Goal: Complete application form

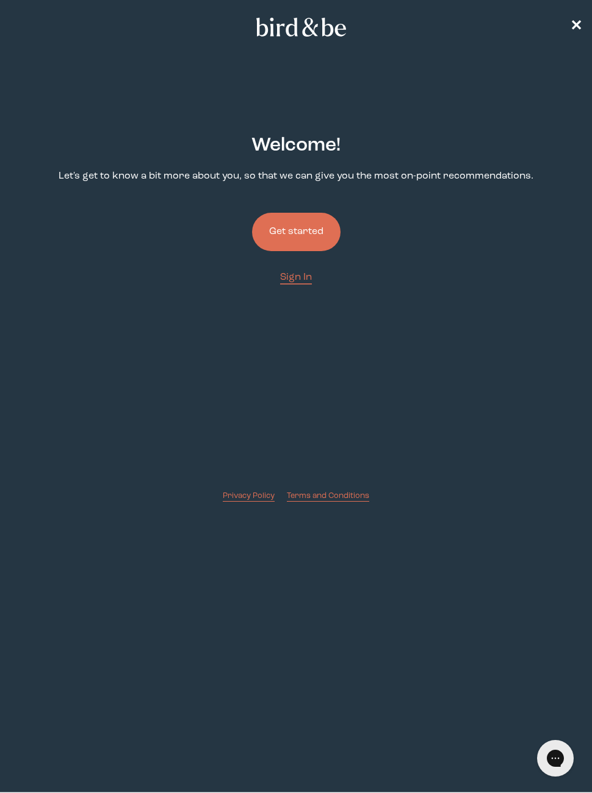
click at [307, 235] on button "Get started" at bounding box center [296, 232] width 88 height 38
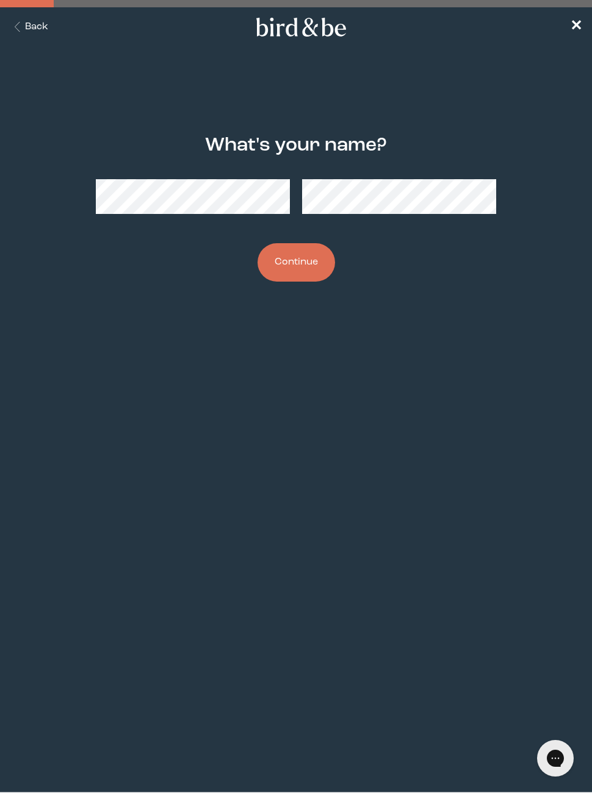
click at [287, 254] on button "Continue" at bounding box center [295, 262] width 77 height 38
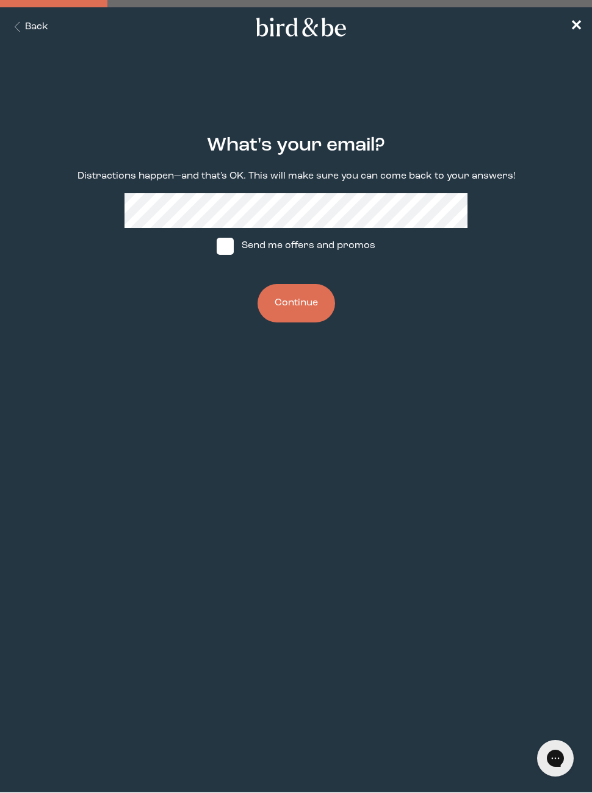
click at [267, 301] on button "Continue" at bounding box center [295, 303] width 77 height 38
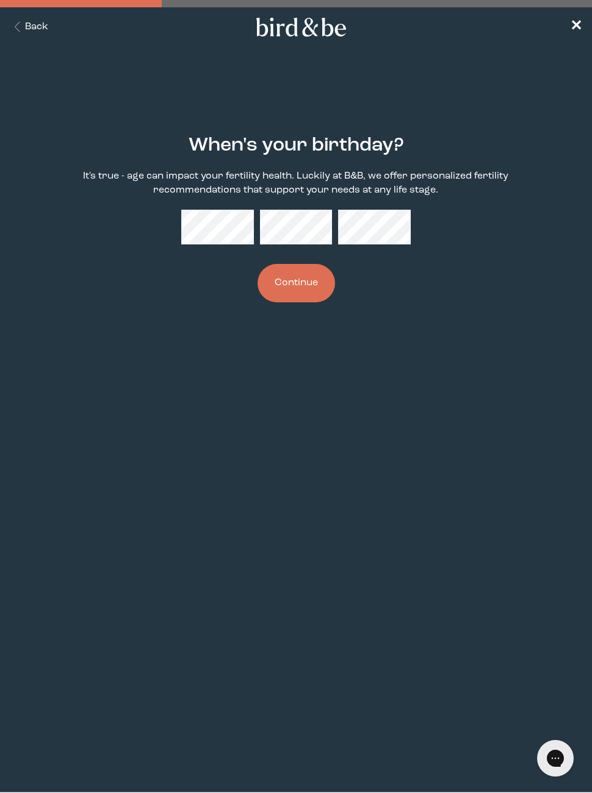
click at [293, 277] on button "Continue" at bounding box center [295, 283] width 77 height 38
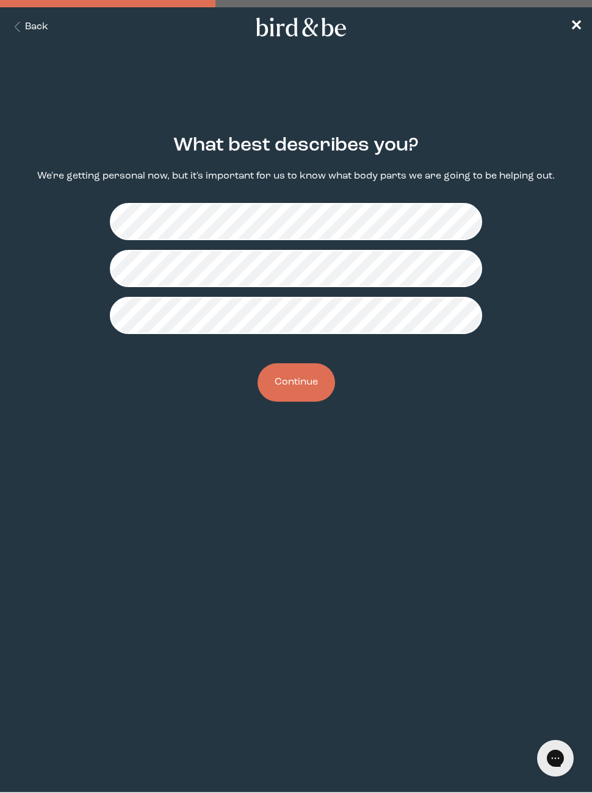
click at [291, 387] on button "Continue" at bounding box center [295, 382] width 77 height 38
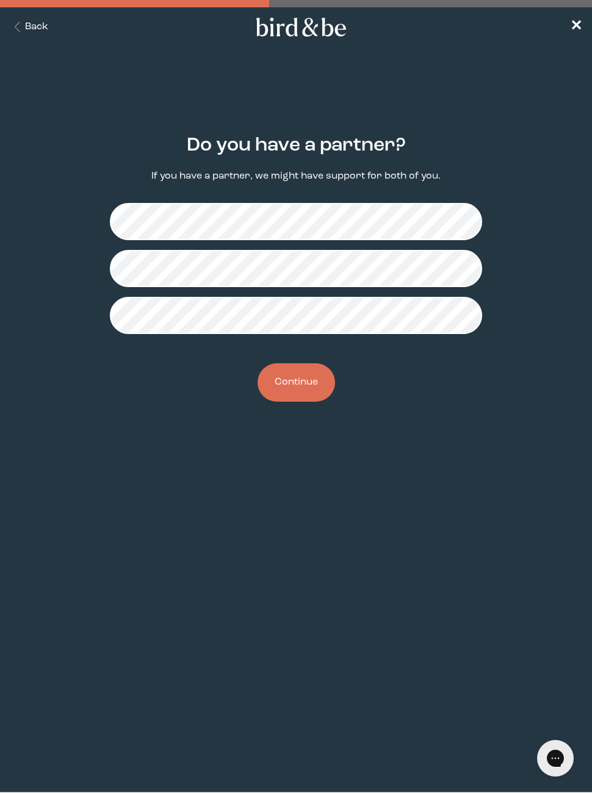
click at [279, 382] on button "Continue" at bounding box center [295, 382] width 77 height 38
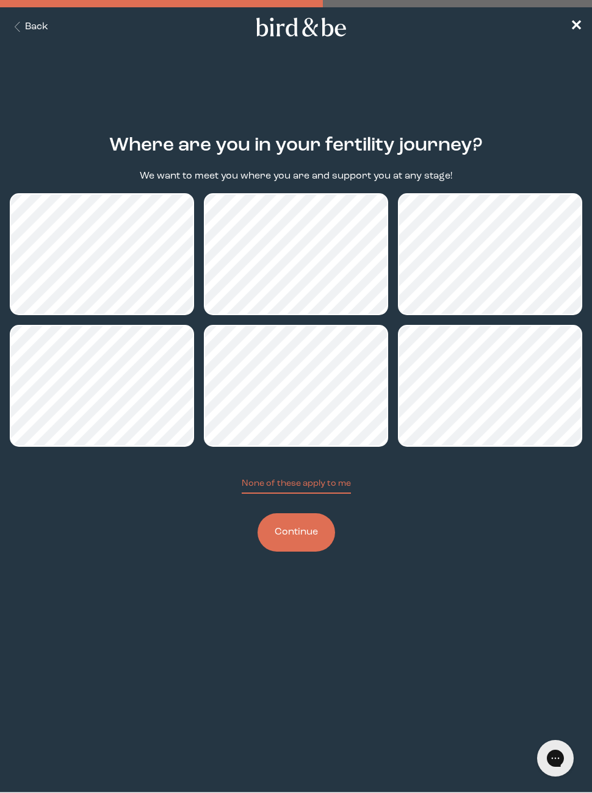
click at [287, 525] on button "Continue" at bounding box center [295, 533] width 77 height 38
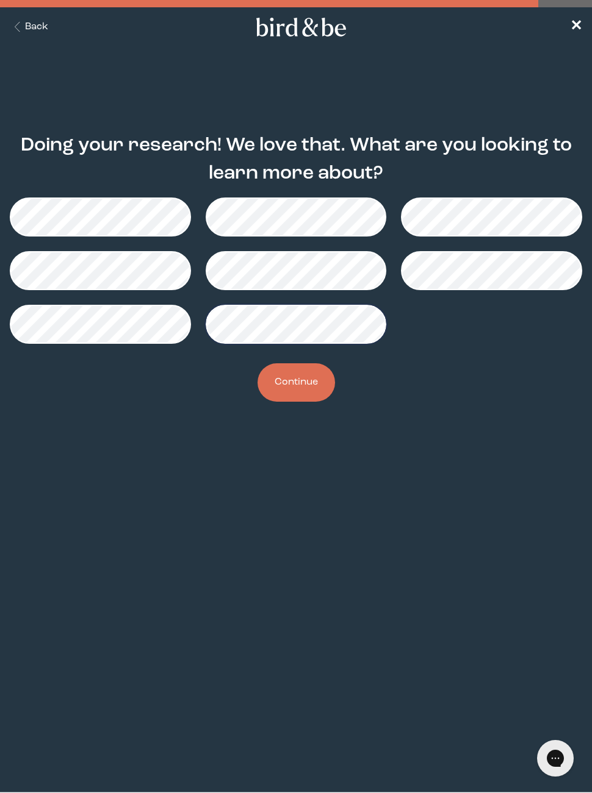
click at [313, 402] on button "Continue" at bounding box center [295, 382] width 77 height 38
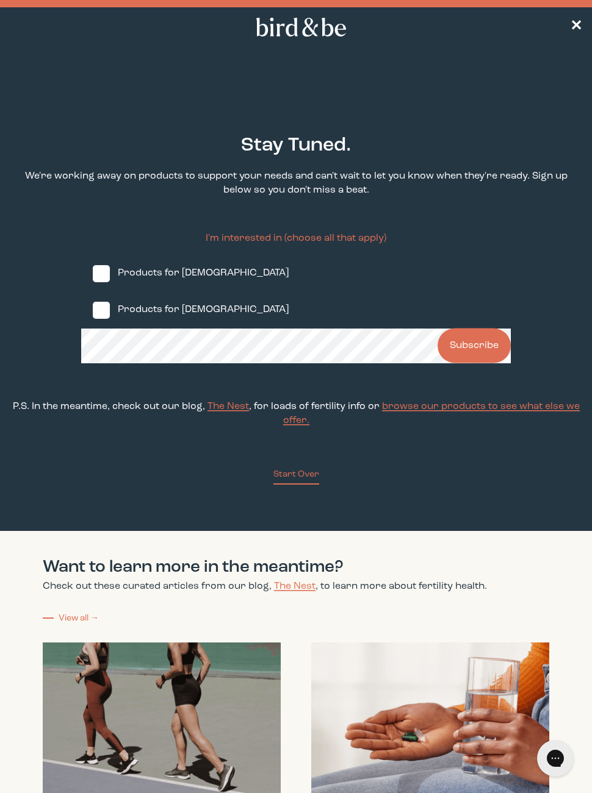
click at [103, 269] on label "Products for [DEMOGRAPHIC_DATA]" at bounding box center [295, 274] width 429 height 37
click at [93, 273] on input "Products for [DEMOGRAPHIC_DATA]" at bounding box center [92, 273] width 1 height 1
click at [98, 292] on label "Products for [DEMOGRAPHIC_DATA]" at bounding box center [295, 274] width 429 height 37
click at [93, 274] on input "Products for [DEMOGRAPHIC_DATA]" at bounding box center [92, 273] width 1 height 1
click at [98, 290] on label "Products for [DEMOGRAPHIC_DATA]" at bounding box center [295, 274] width 429 height 37
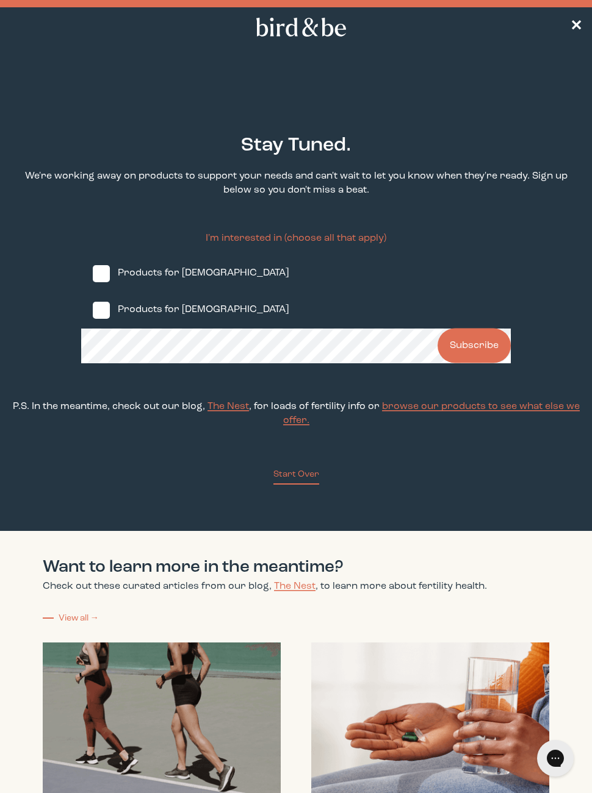
click at [93, 274] on input "Products for [DEMOGRAPHIC_DATA]" at bounding box center [92, 273] width 1 height 1
checkbox input "true"
click at [109, 309] on span at bounding box center [101, 310] width 17 height 17
click at [93, 310] on input "Products for [DEMOGRAPHIC_DATA]" at bounding box center [92, 310] width 1 height 1
checkbox input "true"
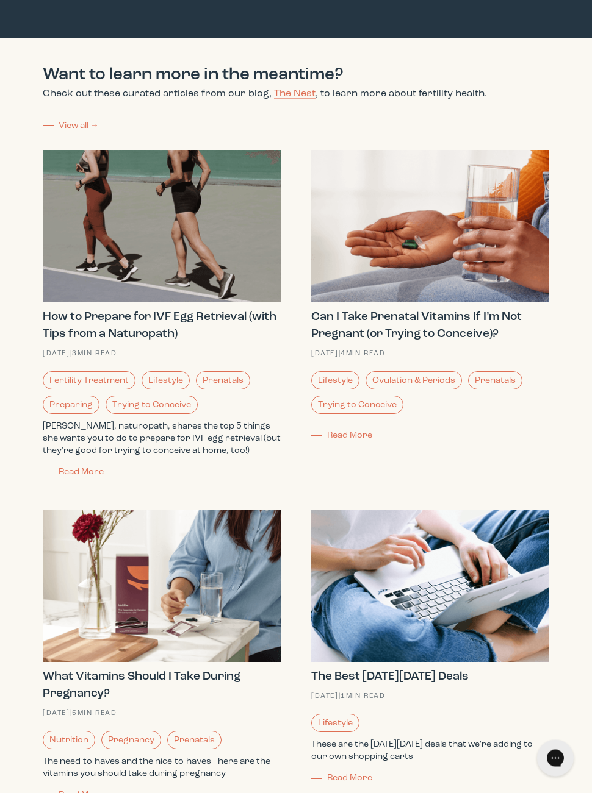
scroll to position [493, 0]
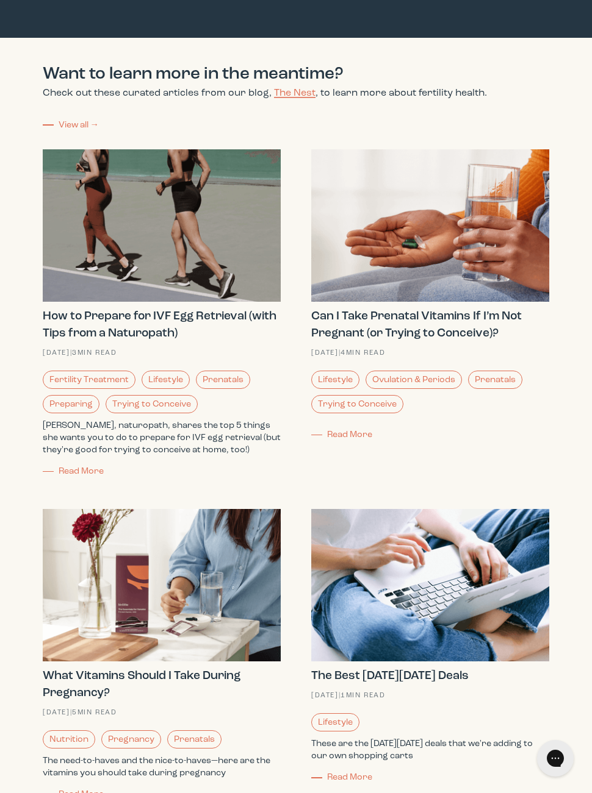
click at [467, 340] on strong "Can I Take Prenatal Vitamins If I’m Not Pregnant (or Trying to Conceive)?" at bounding box center [416, 324] width 210 height 29
click at [362, 442] on div "Can I Take Prenatal Vitamins If I’m Not Pregnant (or Trying to Conceive)? [DATE…" at bounding box center [430, 375] width 238 height 134
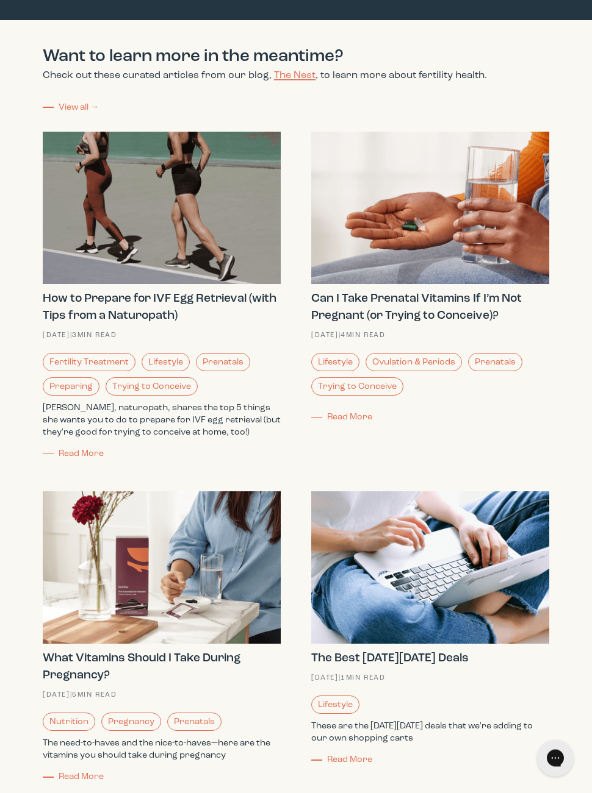
click at [354, 422] on span "Read More" at bounding box center [349, 417] width 45 height 9
click at [350, 413] on span "Read More" at bounding box center [349, 417] width 45 height 9
